Goal: Task Accomplishment & Management: Manage account settings

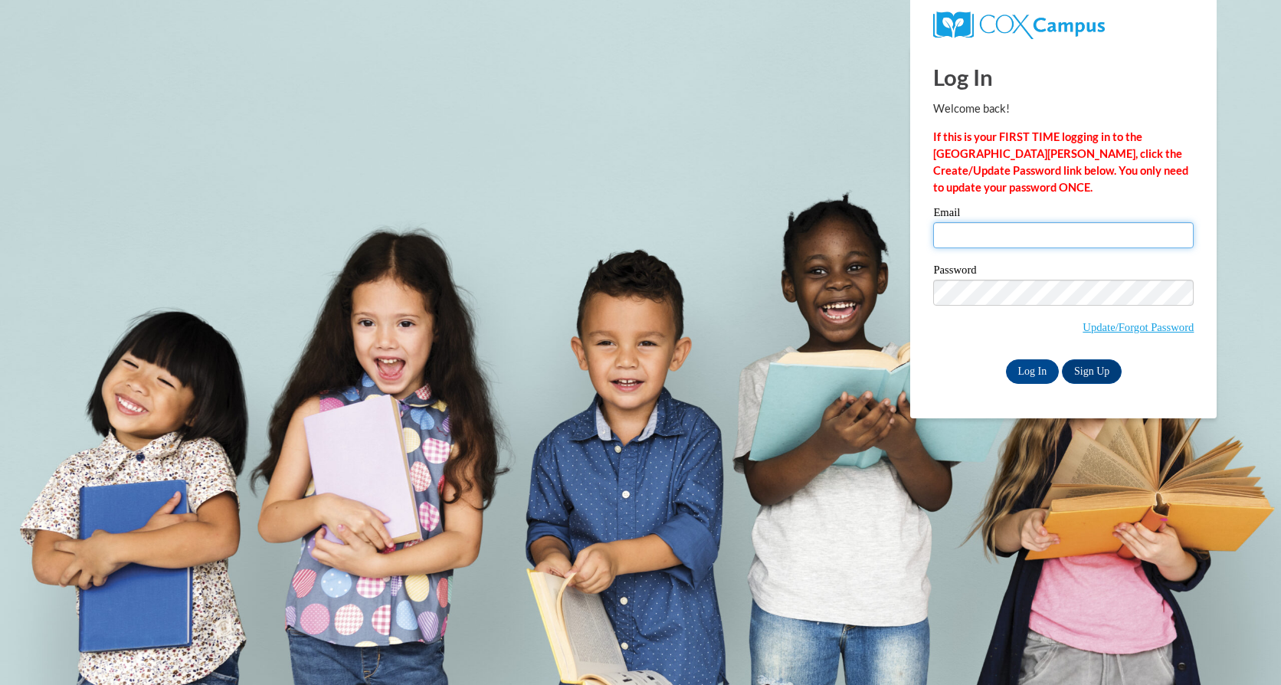
click at [1040, 230] on input "Email" at bounding box center [1064, 235] width 261 height 26
type input "marmstrong@mayfieldschools.org"
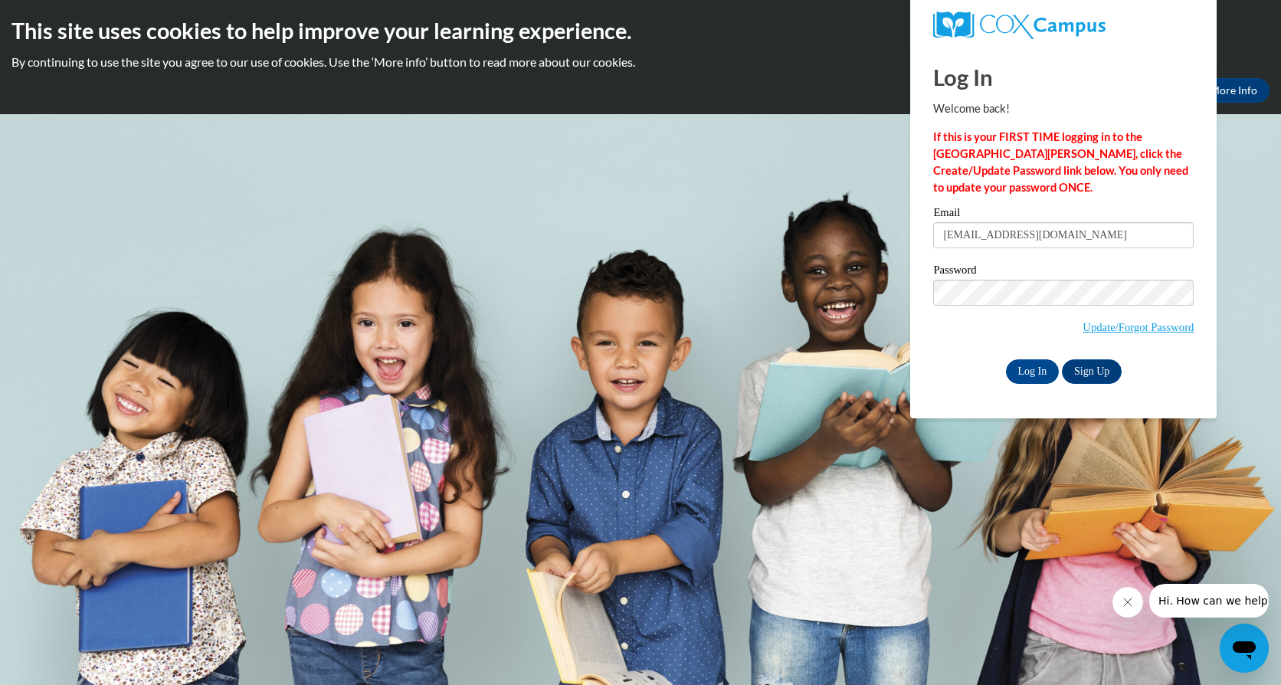
click at [890, 486] on body "This site uses cookies to help improve your learning experience. By continuing …" at bounding box center [640, 342] width 1281 height 685
click at [1024, 371] on input "Log In" at bounding box center [1033, 371] width 54 height 25
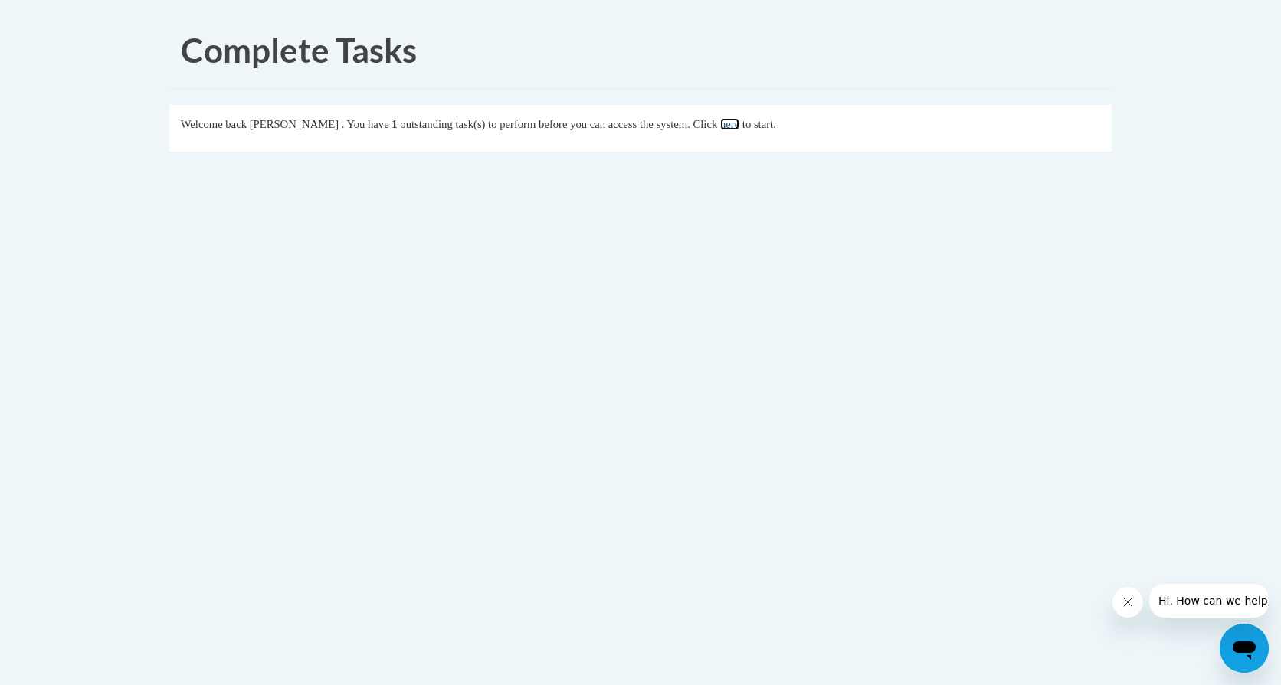
click at [740, 124] on link "here" at bounding box center [729, 124] width 19 height 12
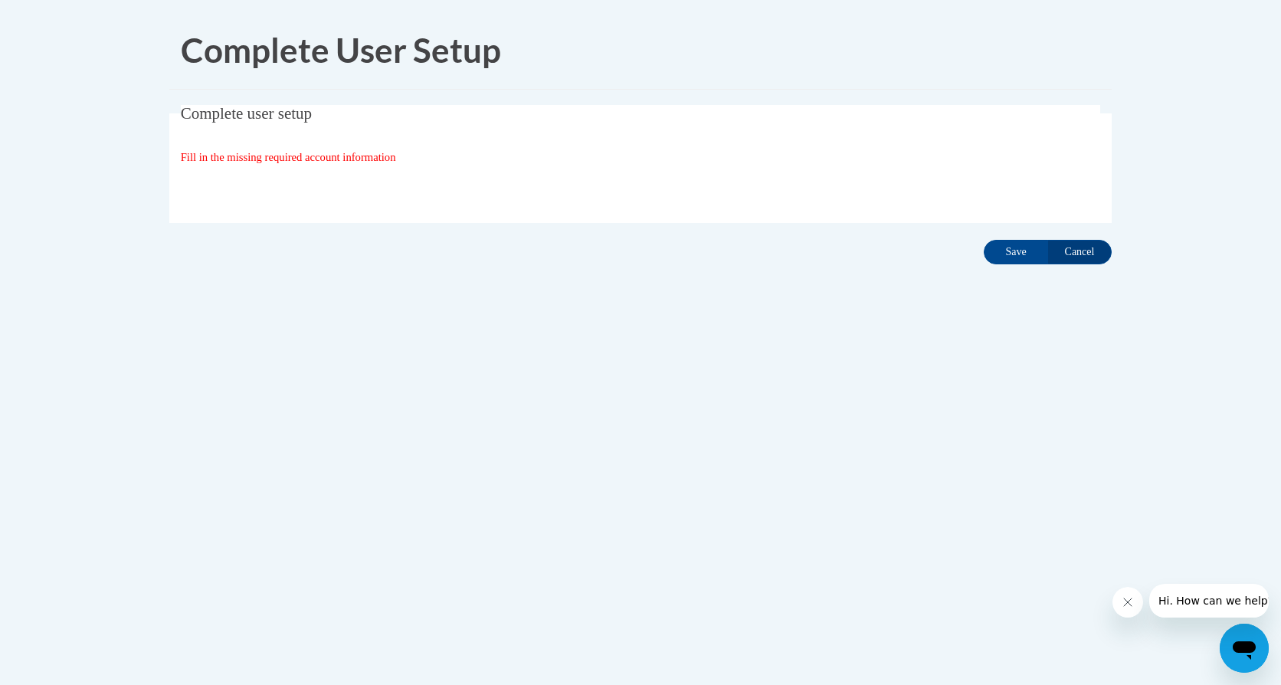
click at [307, 149] on div "Fill in the missing required account information" at bounding box center [641, 157] width 920 height 17
click at [1008, 252] on input "Save" at bounding box center [1016, 252] width 64 height 25
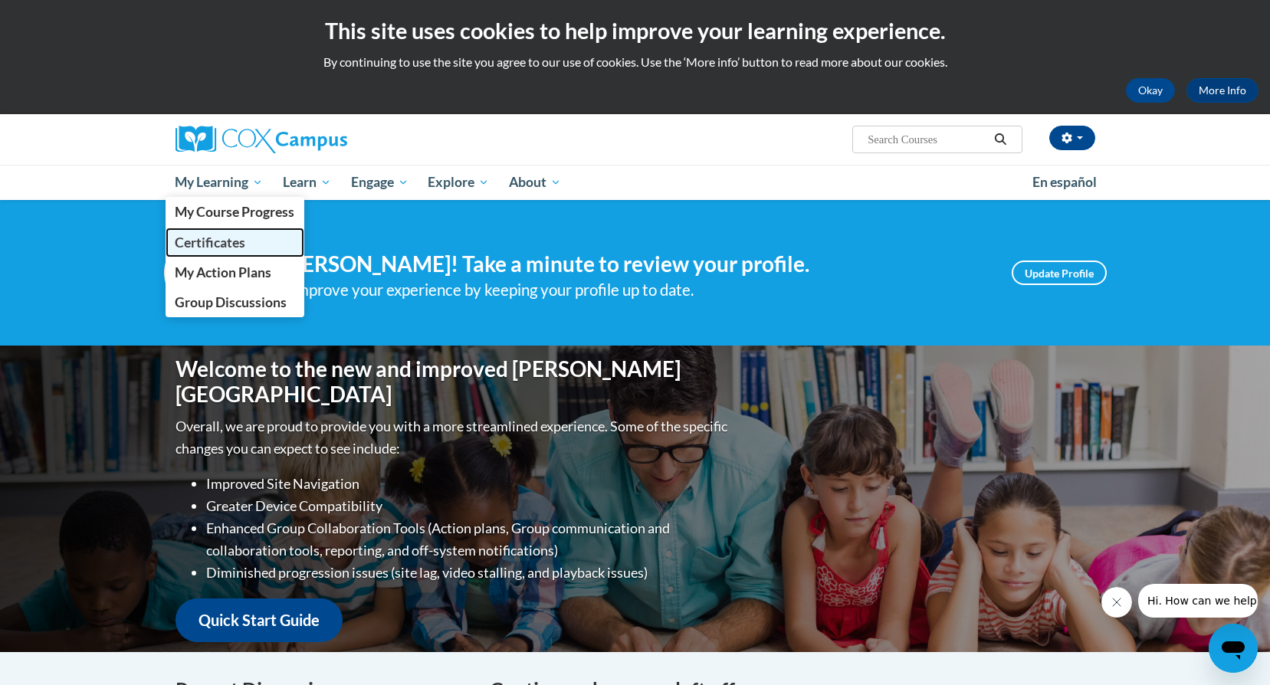
click at [205, 244] on span "Certificates" at bounding box center [210, 243] width 71 height 16
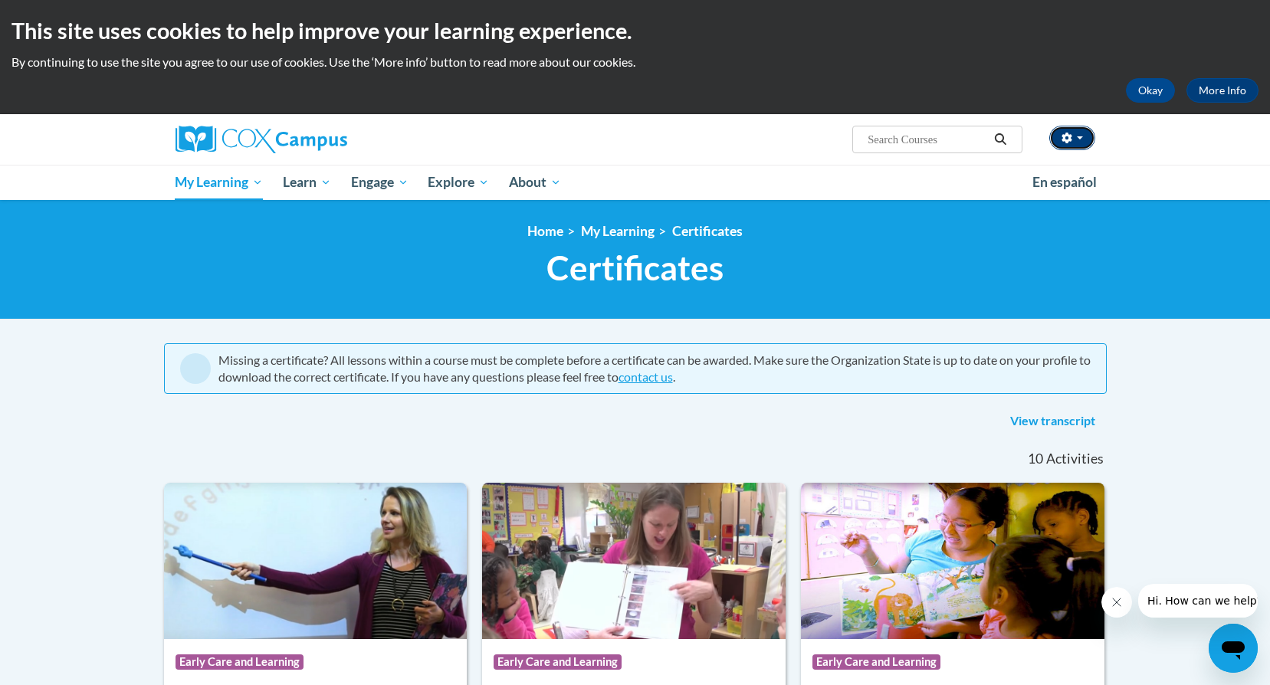
click at [1085, 135] on button "button" at bounding box center [1072, 138] width 46 height 25
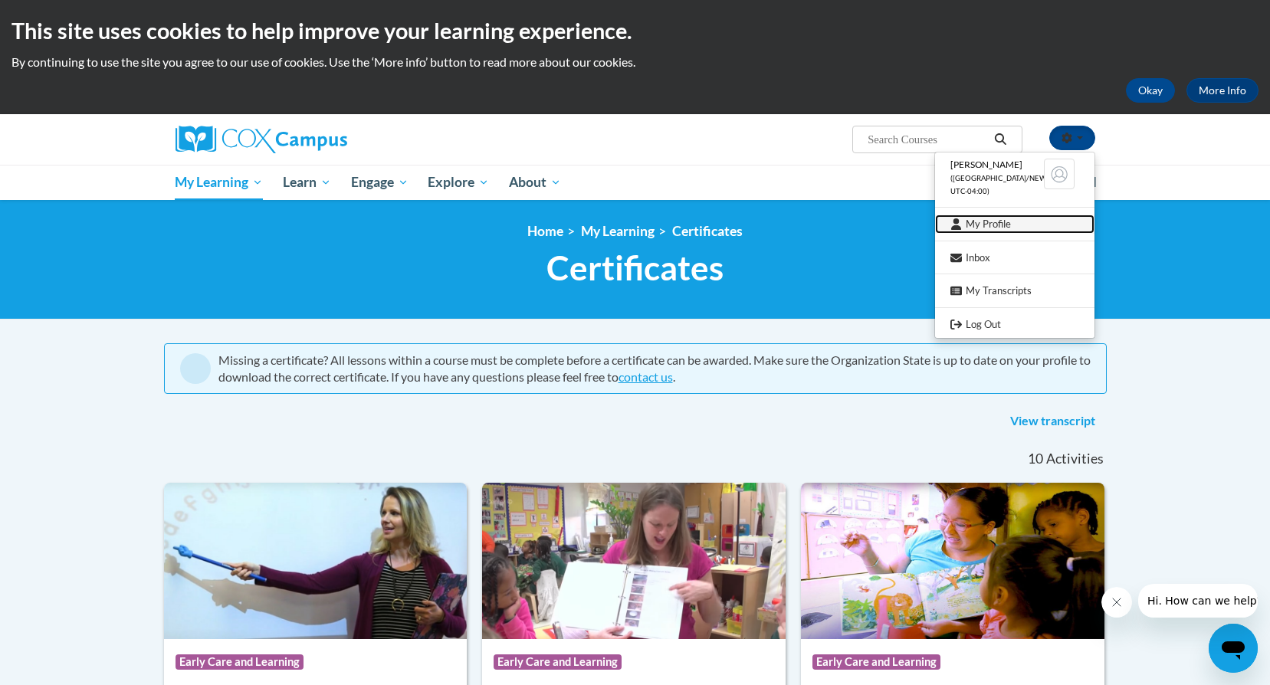
click at [991, 224] on link "My Profile" at bounding box center [1014, 224] width 159 height 19
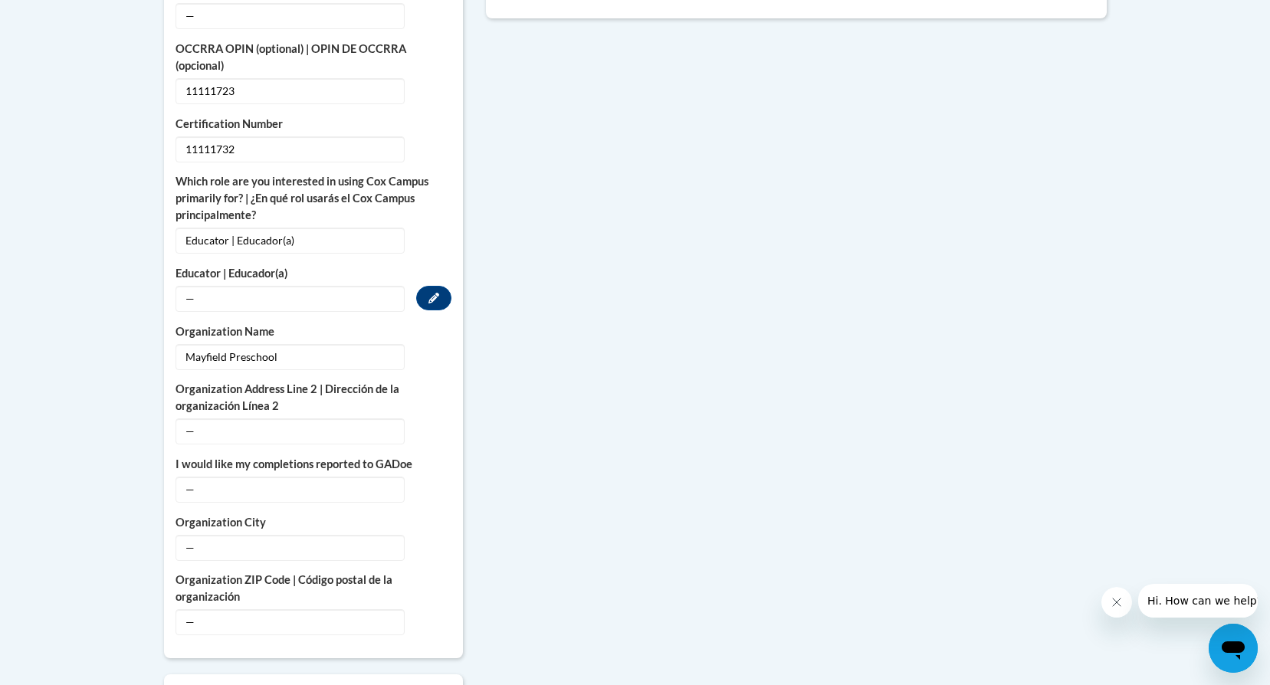
scroll to position [843, 0]
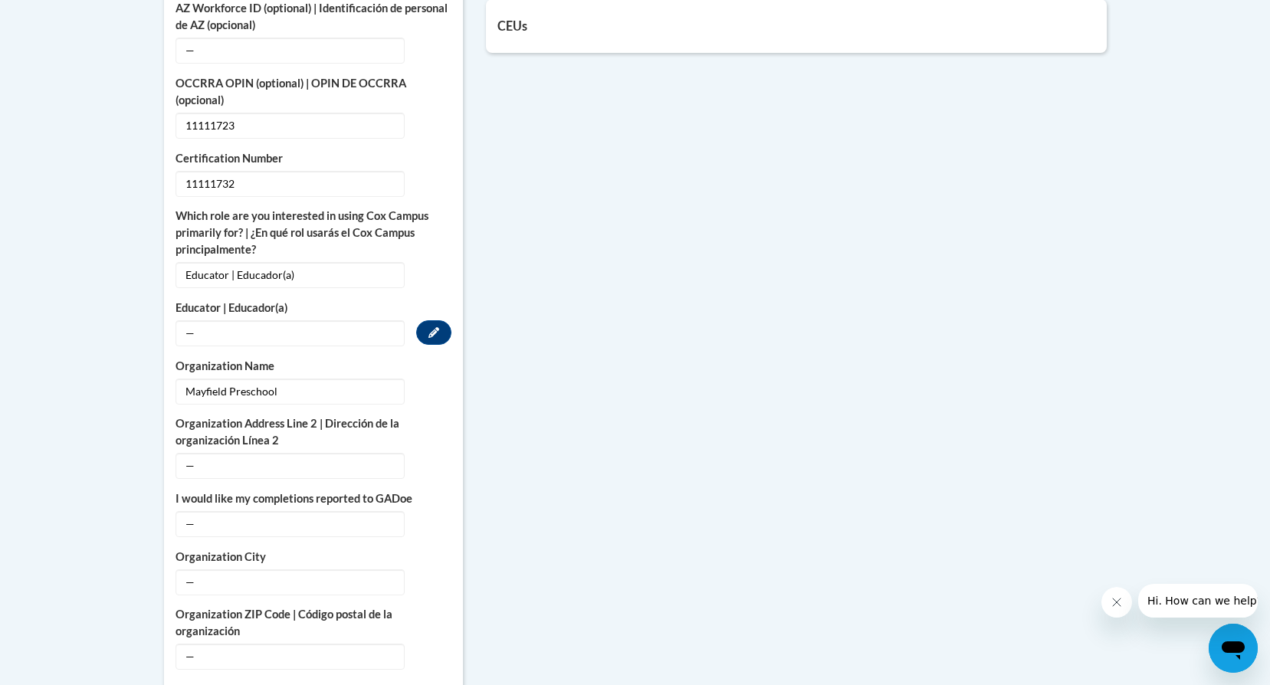
click at [210, 320] on span "—" at bounding box center [290, 333] width 229 height 26
click at [194, 320] on span "—" at bounding box center [290, 333] width 229 height 26
click at [190, 320] on span "—" at bounding box center [290, 333] width 229 height 26
click at [261, 320] on span "—" at bounding box center [290, 333] width 229 height 26
click at [252, 455] on span "—" at bounding box center [290, 466] width 229 height 26
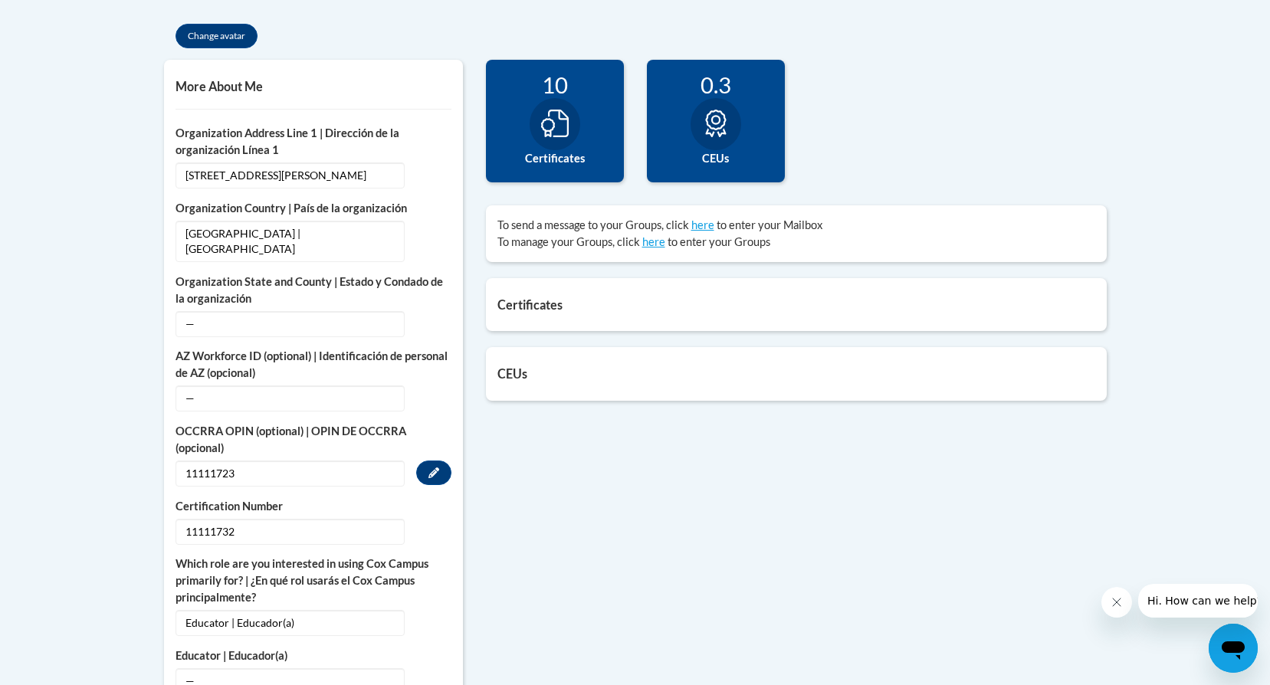
scroll to position [460, 0]
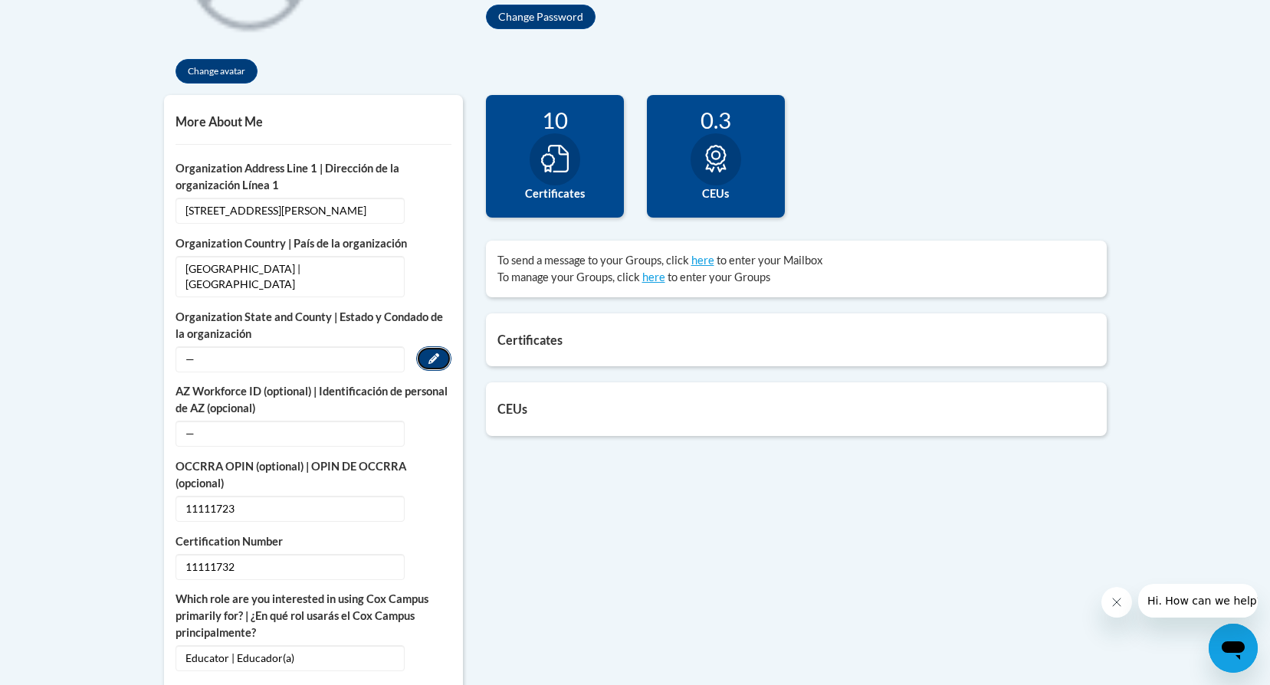
click at [439, 346] on button "Edit" at bounding box center [433, 358] width 35 height 25
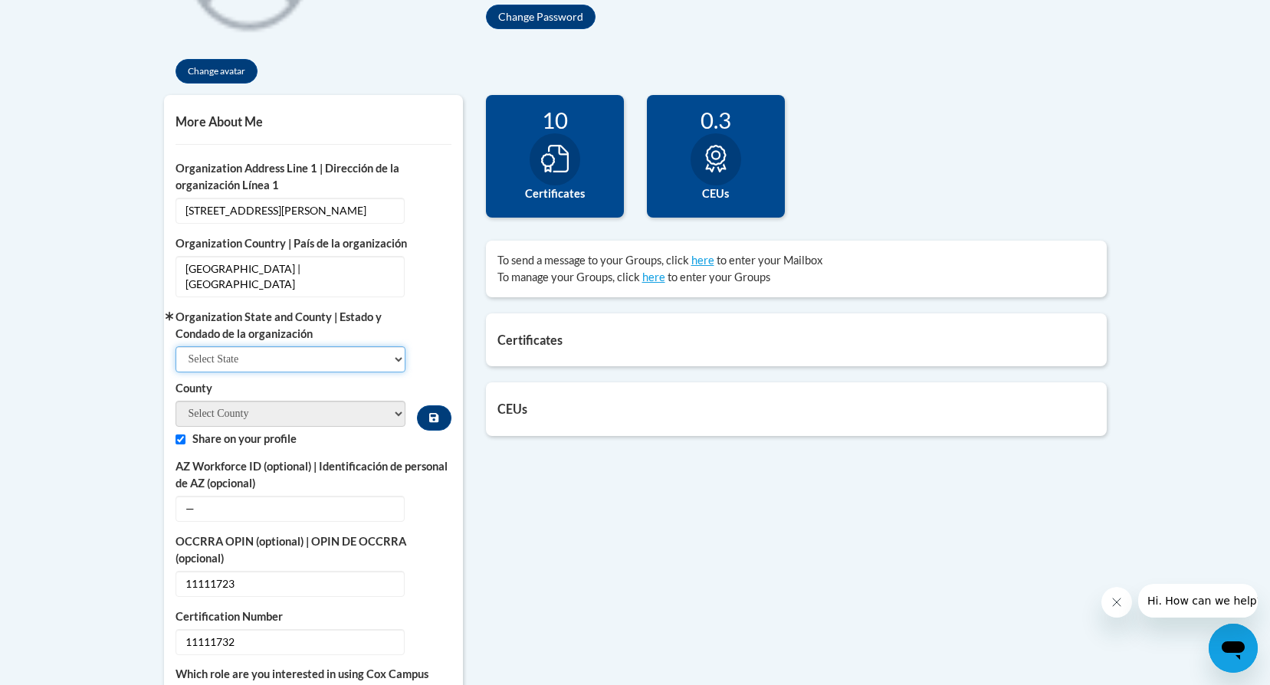
click at [228, 346] on select "Select State [US_STATE] [US_STATE] [US_STATE] [US_STATE] [US_STATE] [US_STATE] …" at bounding box center [291, 359] width 231 height 26
select select "[US_STATE]"
click at [176, 346] on select "Select State [US_STATE] [US_STATE] [US_STATE] [US_STATE] [US_STATE] [US_STATE] …" at bounding box center [291, 359] width 231 height 26
click at [397, 401] on select "[PERSON_NAME] [PERSON_NAME][GEOGRAPHIC_DATA] [GEOGRAPHIC_DATA] [GEOGRAPHIC_DATA…" at bounding box center [291, 414] width 231 height 26
select select "Cuyahoga"
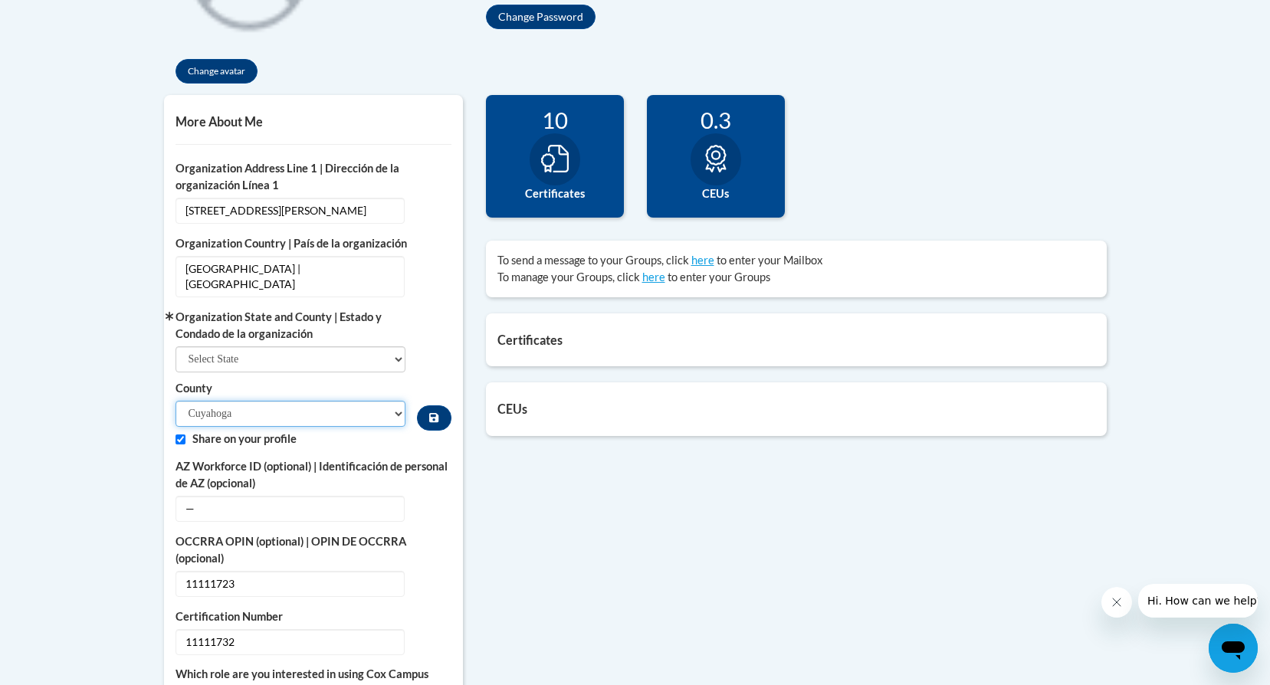
click at [176, 401] on select "[PERSON_NAME] [PERSON_NAME][GEOGRAPHIC_DATA] [GEOGRAPHIC_DATA] [GEOGRAPHIC_DATA…" at bounding box center [291, 414] width 231 height 26
click at [99, 363] on body "This site uses cookies to help improve your learning experience. By continuing …" at bounding box center [635, 679] width 1270 height 2279
click at [431, 405] on button "Custom profile fields" at bounding box center [434, 417] width 34 height 25
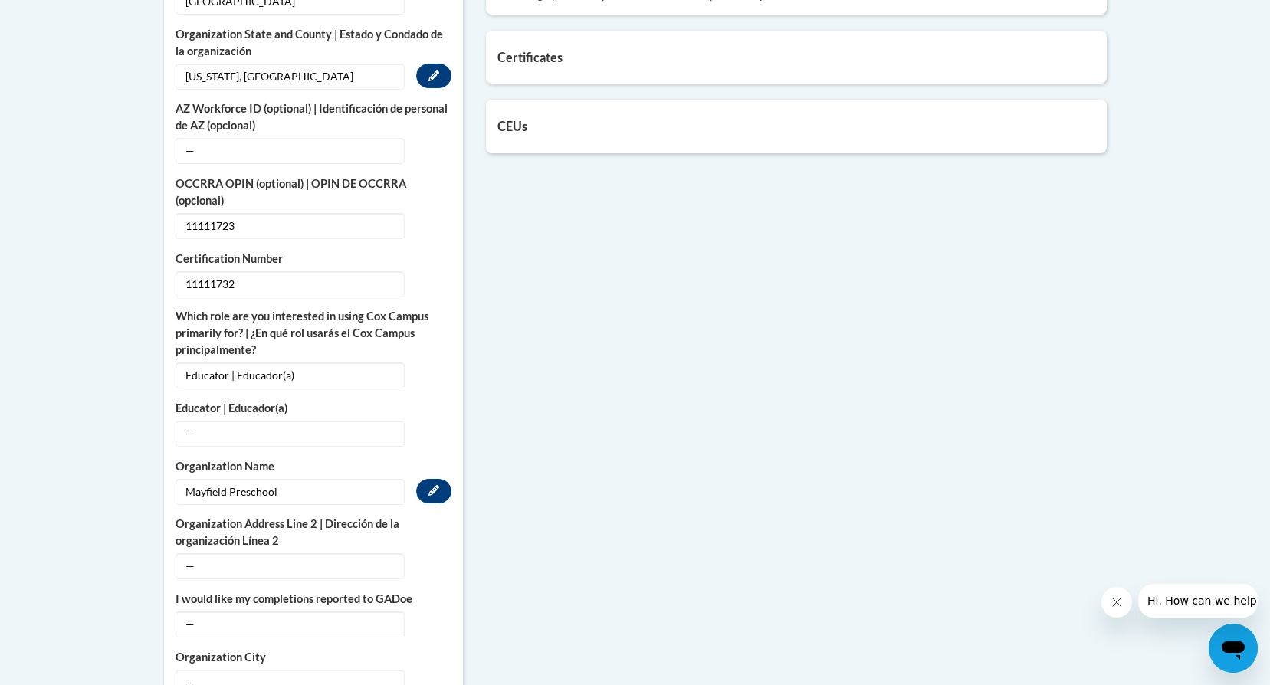
scroll to position [766, 0]
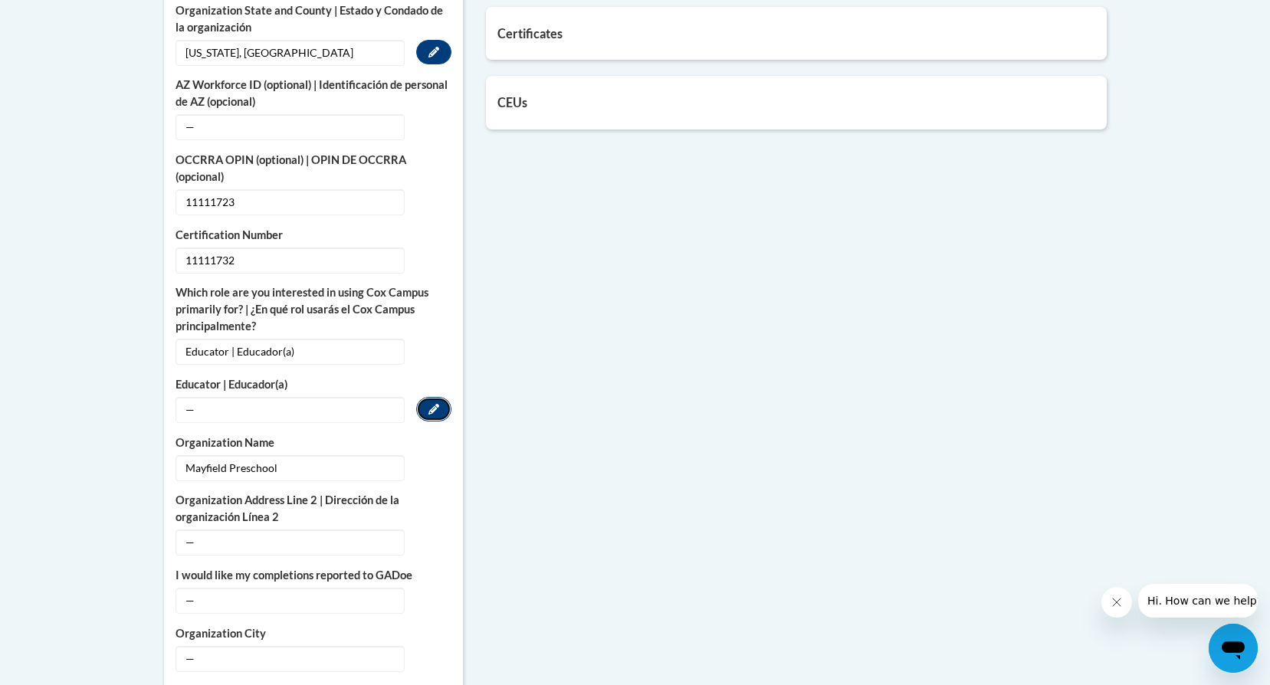
click at [429, 404] on icon "Custom profile fields" at bounding box center [433, 409] width 11 height 11
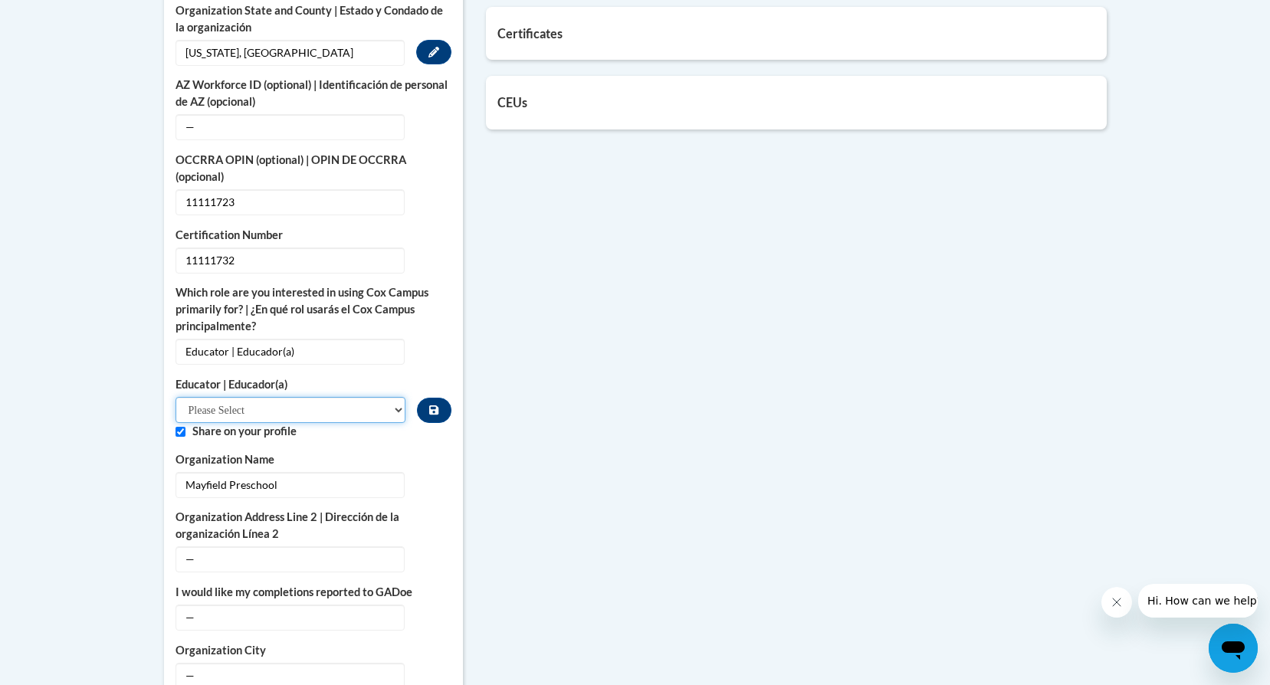
click at [313, 397] on select "Please Select Early Learning/Daycare Teacher/Family Home Care Provider | Maestr…" at bounding box center [291, 410] width 231 height 26
select select "6732b29e-f5f4-40e4-a595-7dafd2b8fb29"
click at [176, 397] on select "Please Select Early Learning/Daycare Teacher/Family Home Care Provider | Maestr…" at bounding box center [291, 410] width 231 height 26
click at [437, 553] on icon "Custom profile fields" at bounding box center [433, 558] width 11 height 11
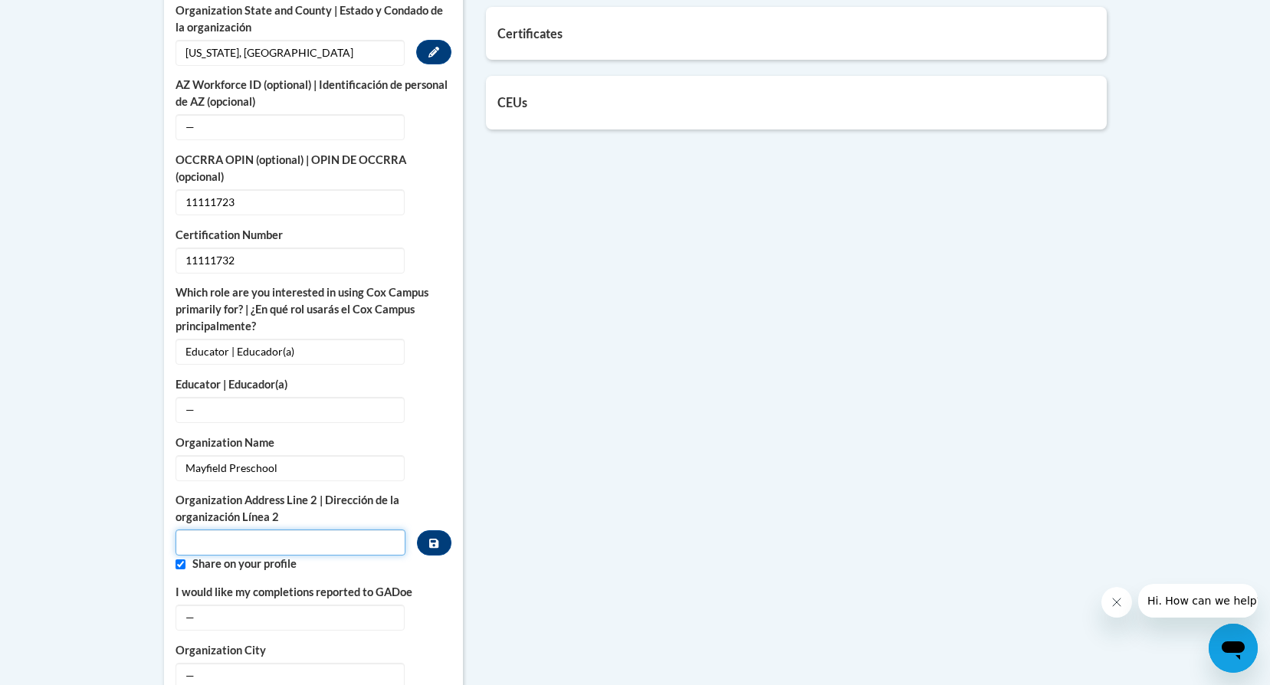
click at [208, 530] on input "Metadata input" at bounding box center [291, 543] width 231 height 26
type input "[STREET_ADDRESS][PERSON_NAME]"
click at [431, 539] on icon "Custom profile fields" at bounding box center [433, 543] width 9 height 9
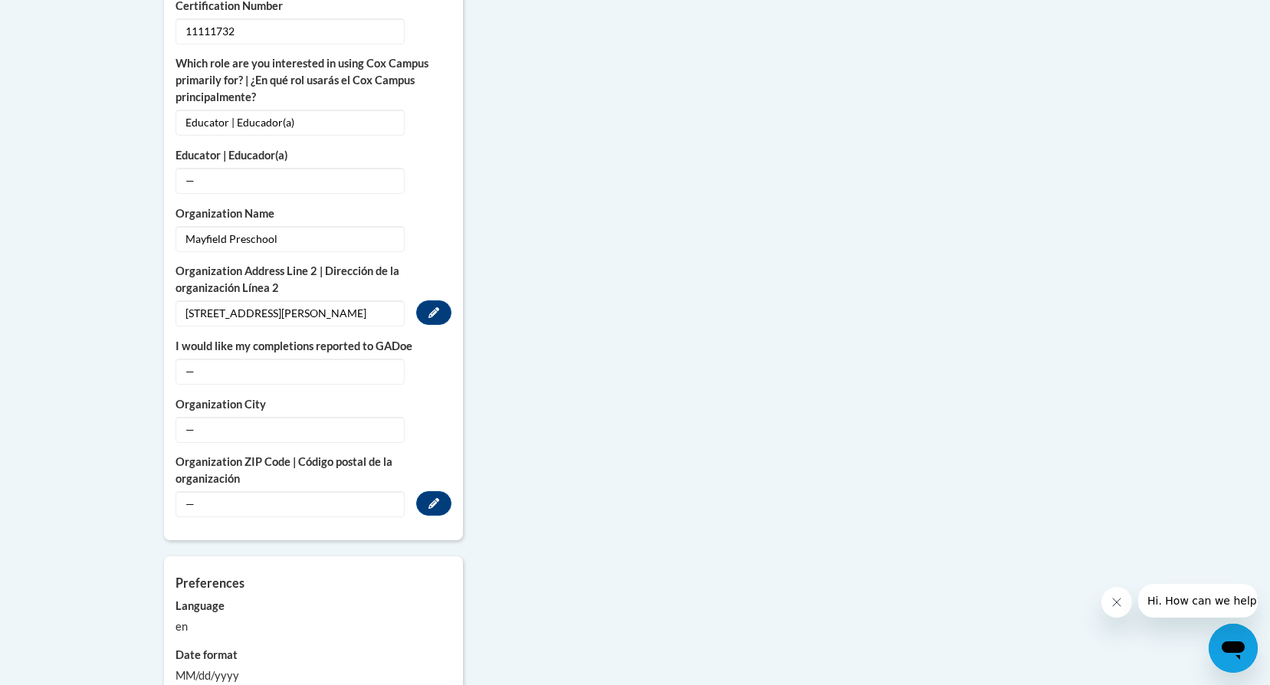
scroll to position [996, 0]
click at [428, 422] on icon "Custom profile fields" at bounding box center [433, 427] width 11 height 11
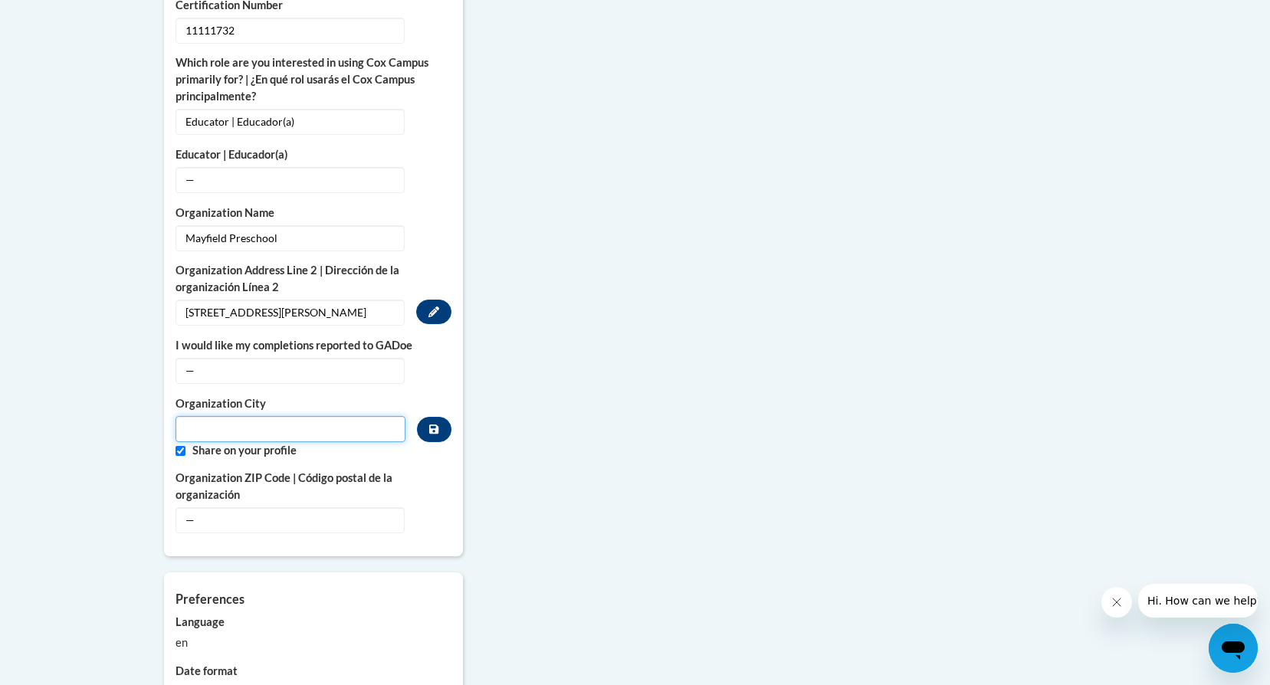
click at [307, 417] on input "Metadata input" at bounding box center [291, 429] width 231 height 26
type input "[PERSON_NAME][GEOGRAPHIC_DATA]"
click at [435, 424] on icon "Custom profile fields" at bounding box center [433, 429] width 9 height 11
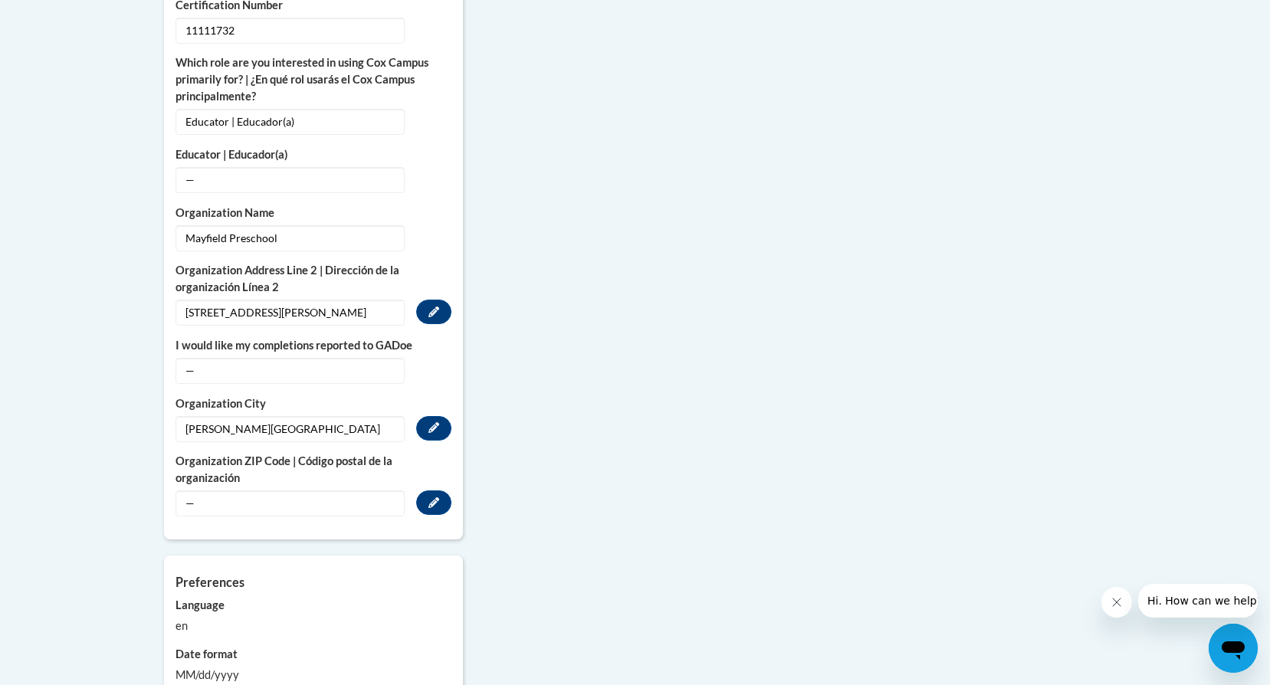
click at [288, 491] on span "—" at bounding box center [290, 504] width 229 height 26
click at [438, 497] on icon "Custom profile fields" at bounding box center [433, 502] width 11 height 11
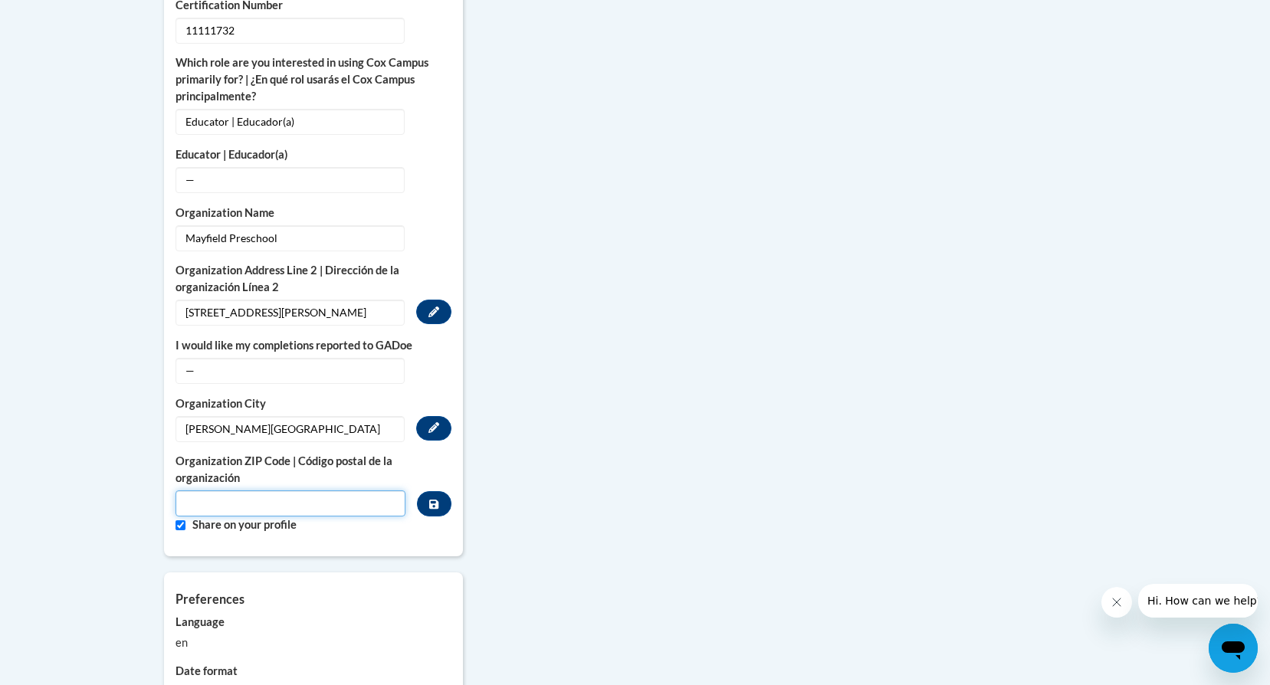
click at [231, 491] on input "Metadata input" at bounding box center [291, 504] width 231 height 26
type input "44143"
click at [444, 491] on button "Custom profile fields" at bounding box center [434, 503] width 34 height 25
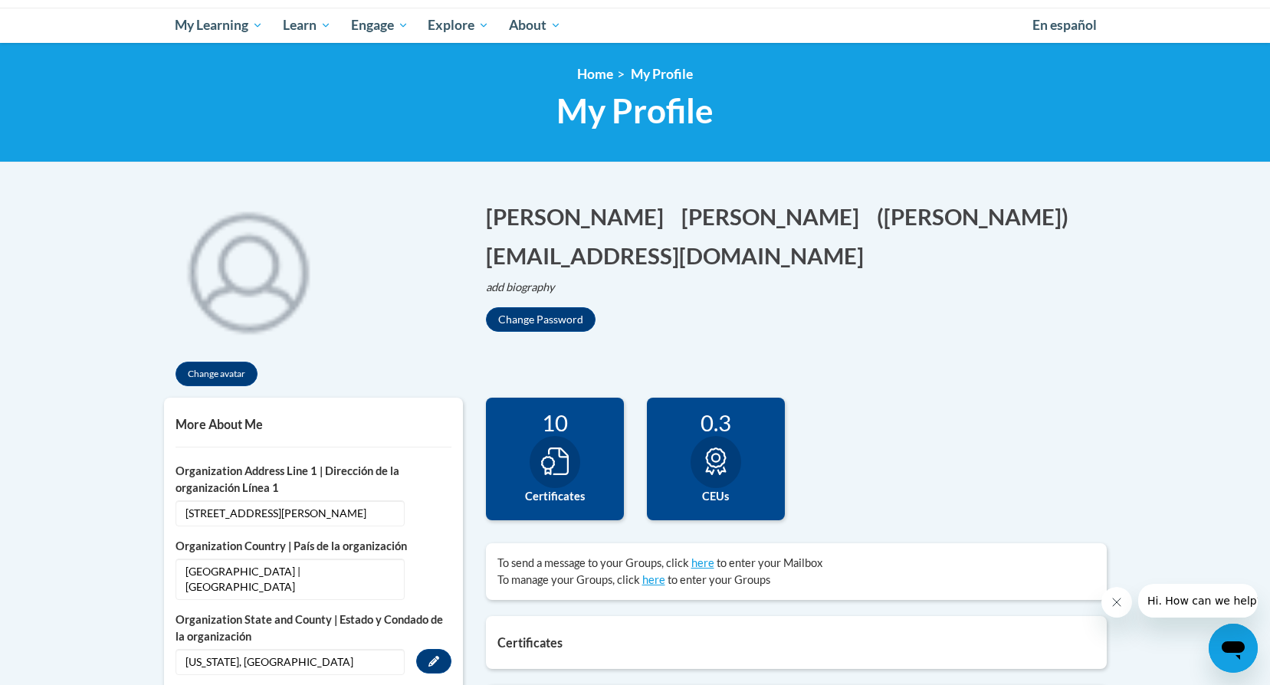
scroll to position [460, 0]
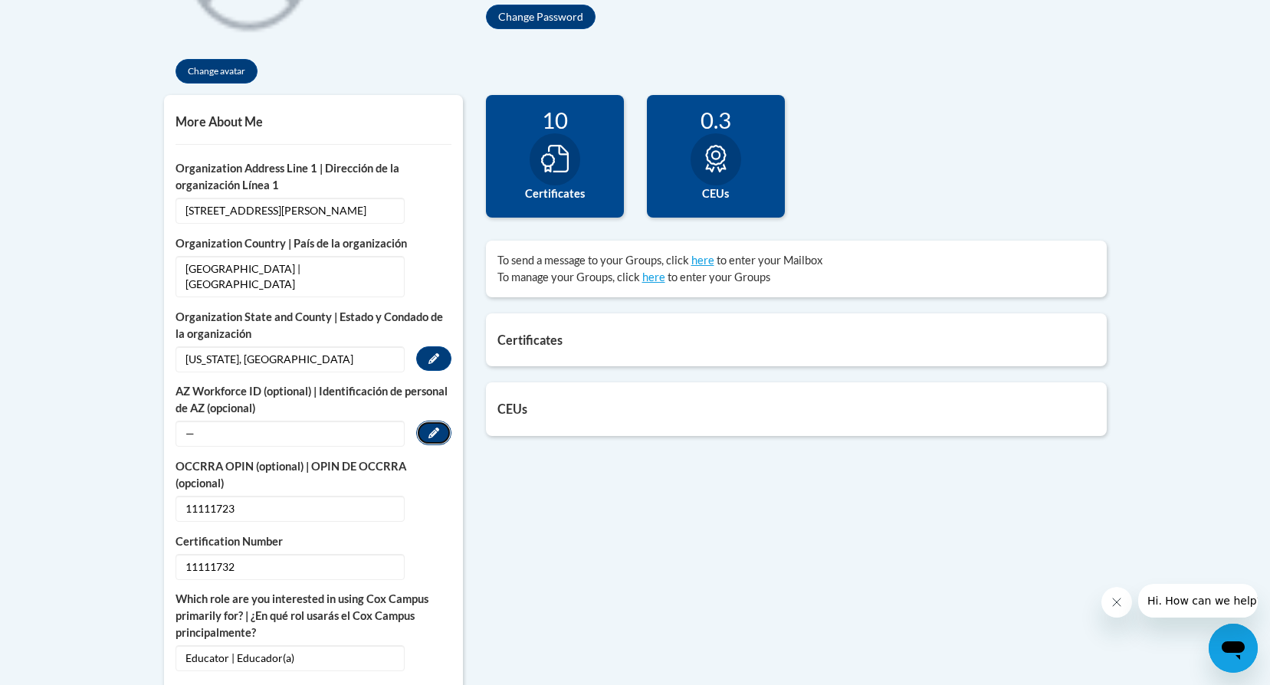
click at [429, 428] on icon "Custom profile fields" at bounding box center [433, 433] width 11 height 11
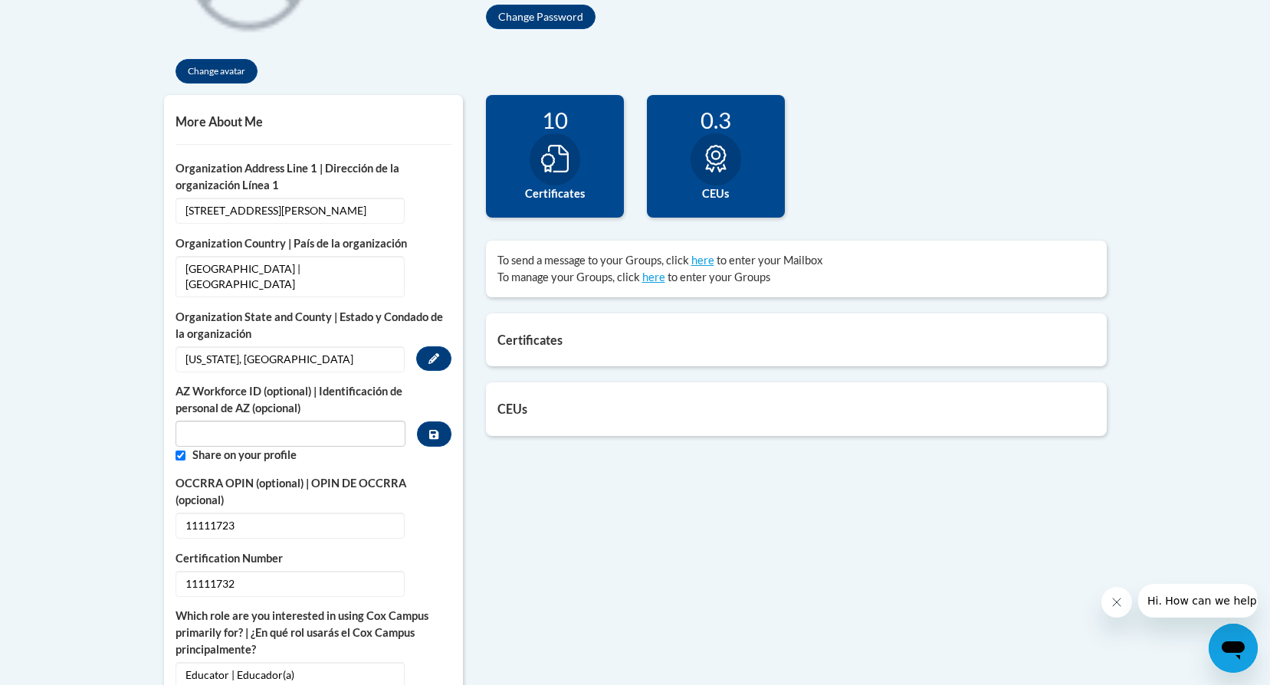
click at [279, 405] on span "AZ Workforce ID (optional) | Identificación de personal de AZ (opcional)" at bounding box center [291, 415] width 231 height 64
click at [281, 421] on input "Custom profile fields" at bounding box center [291, 434] width 231 height 26
click at [432, 430] on icon "Custom profile fields" at bounding box center [433, 434] width 9 height 9
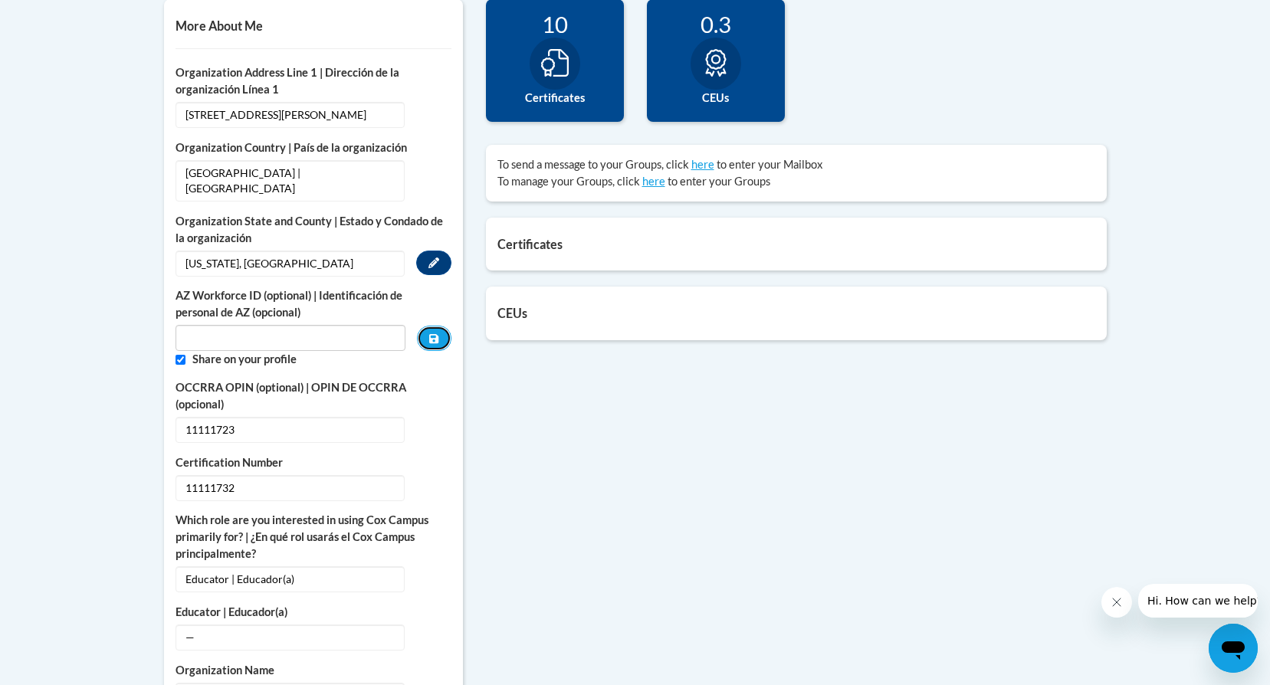
scroll to position [153, 0]
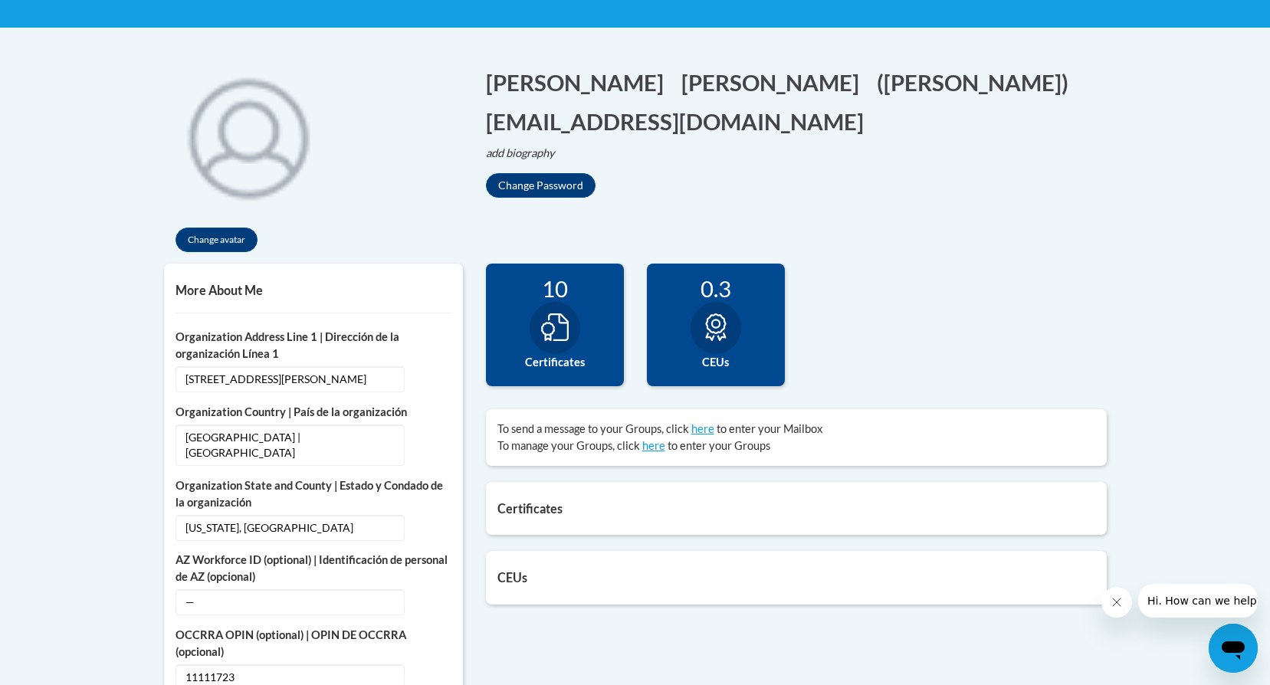
scroll to position [307, 0]
